Goal: Information Seeking & Learning: Check status

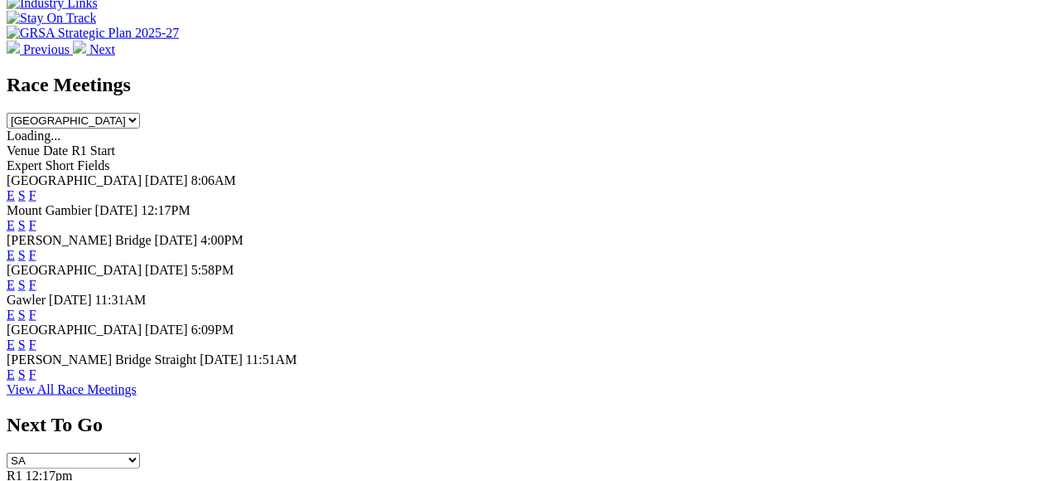
scroll to position [736, 0]
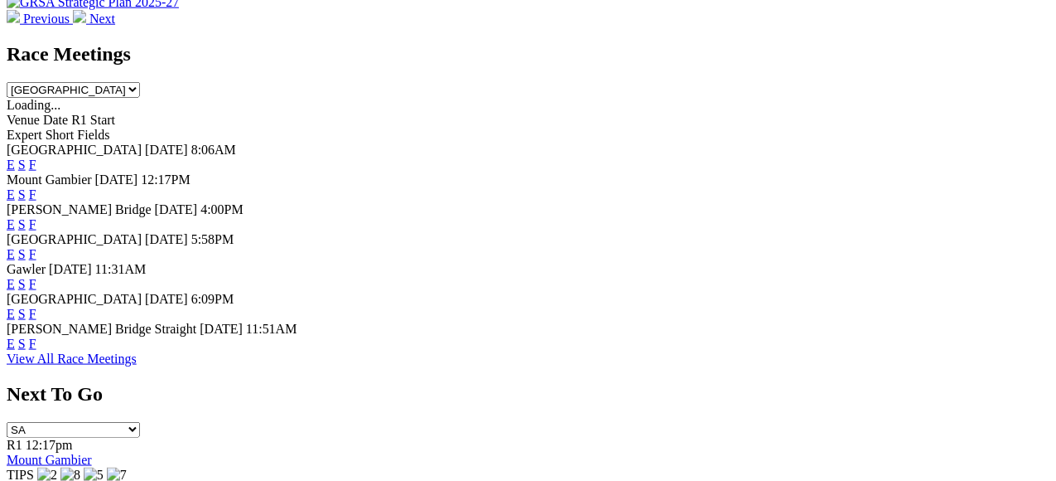
click at [137, 365] on link "View All Race Meetings" at bounding box center [72, 358] width 130 height 14
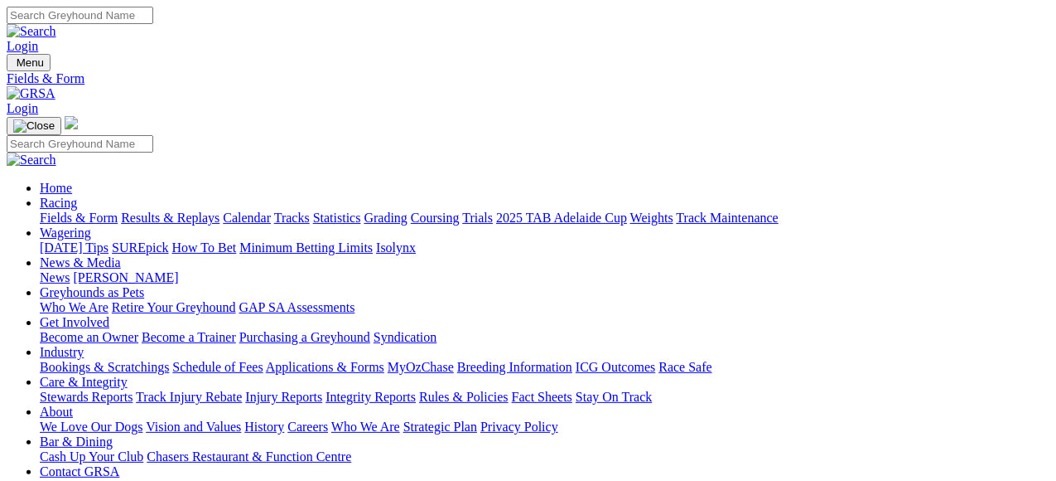
click at [310, 210] on link "Tracks" at bounding box center [292, 217] width 36 height 14
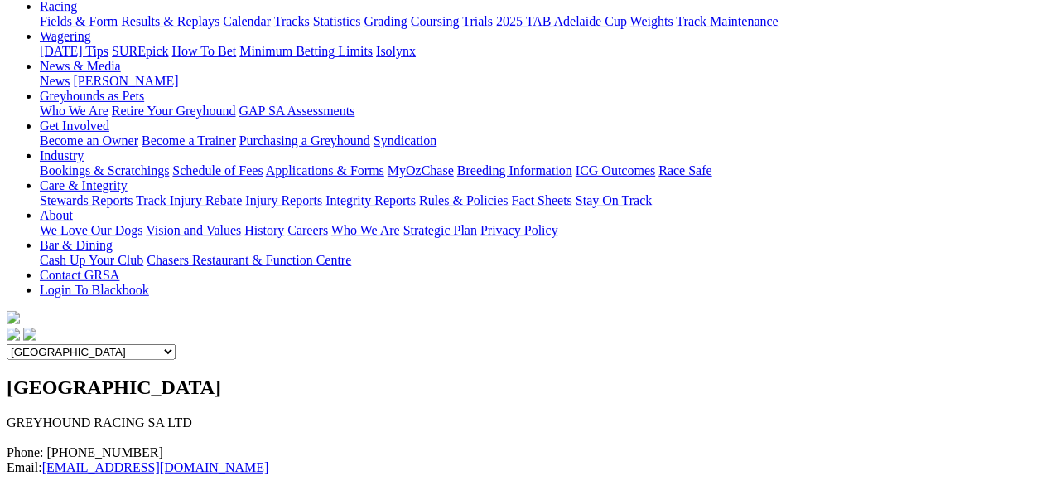
scroll to position [92, 0]
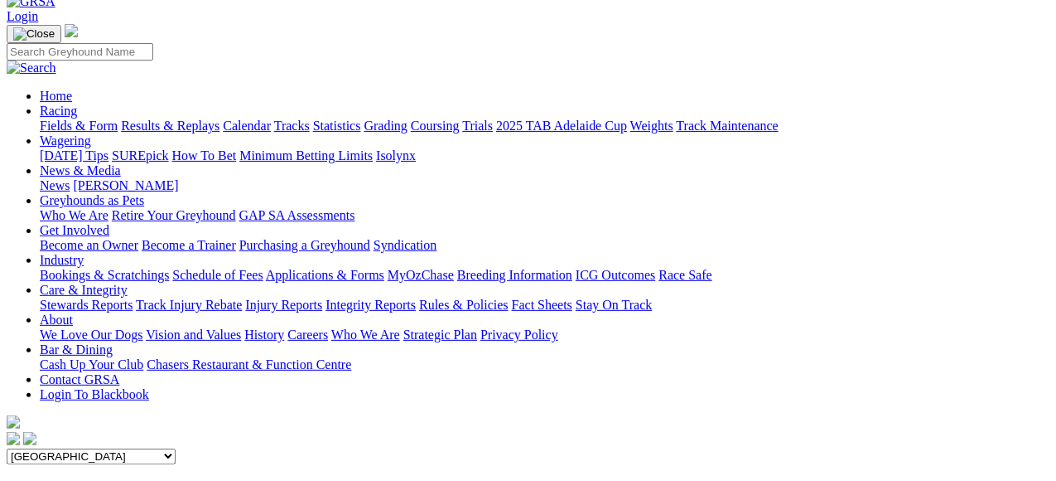
click at [721, 448] on div "Angle Park Gawler Mount Gambier Murray Bridge Virginia GOTBA Coursing" at bounding box center [528, 456] width 1043 height 16
click at [176, 448] on select "Angle Park Gawler Mount Gambier Murray Bridge Virginia GOTBA Coursing" at bounding box center [91, 456] width 169 height 16
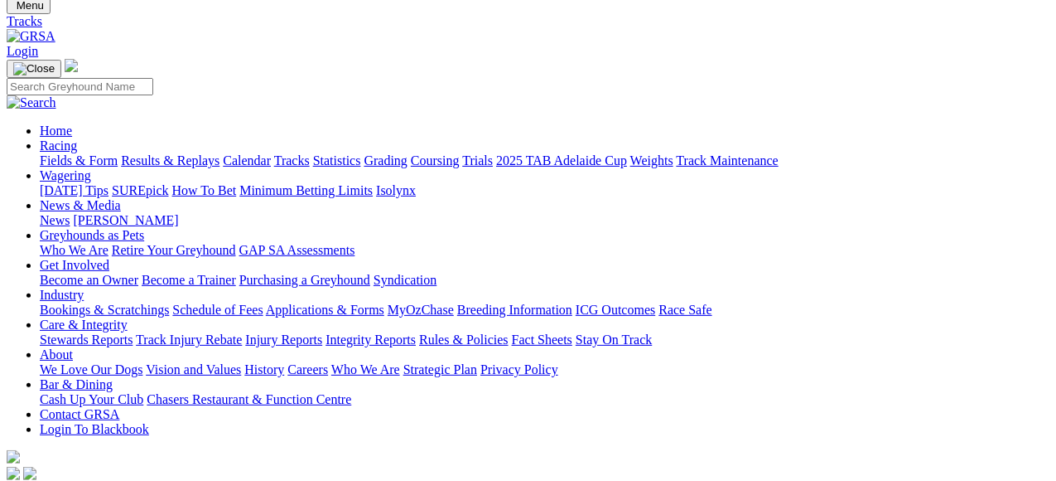
scroll to position [0, 0]
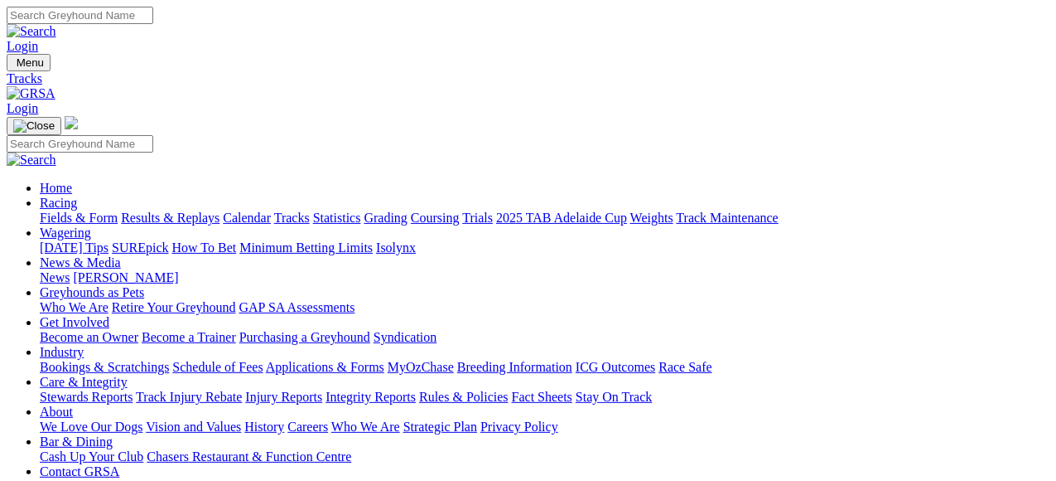
click at [220, 210] on link "Results & Replays" at bounding box center [170, 217] width 99 height 14
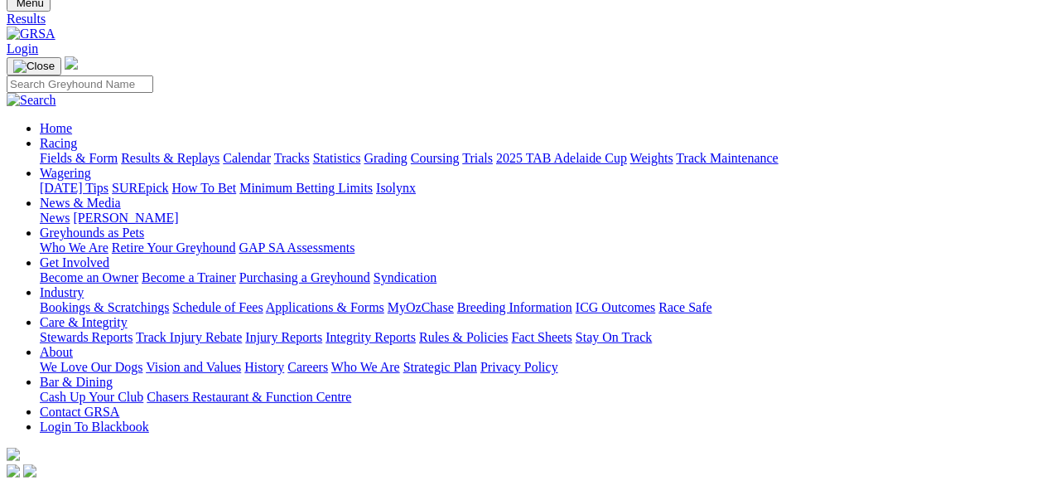
scroll to position [92, 0]
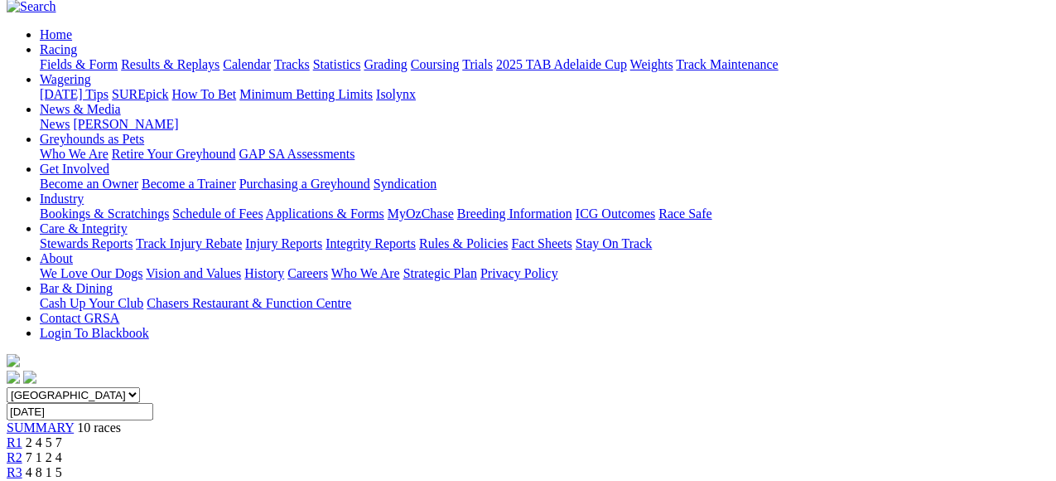
scroll to position [92, 0]
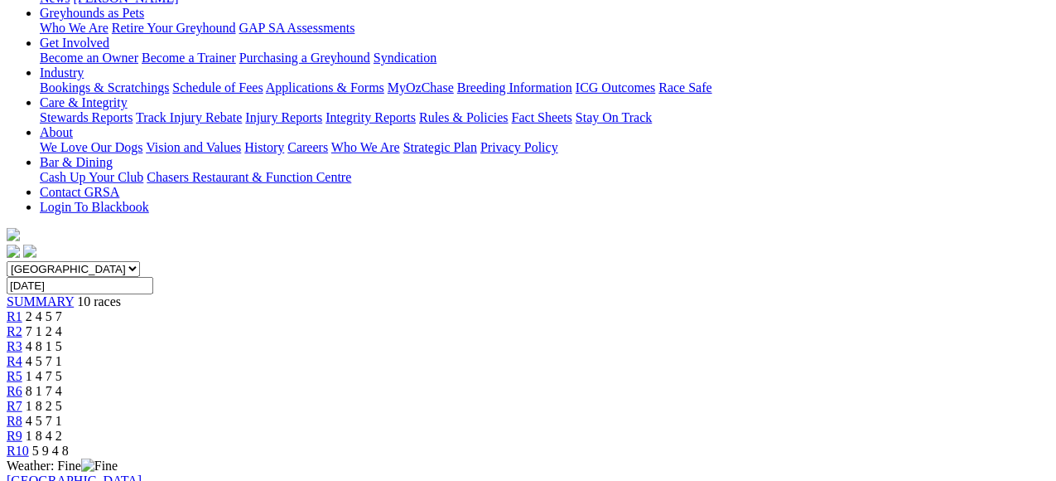
scroll to position [276, 0]
